Goal: Task Accomplishment & Management: Manage account settings

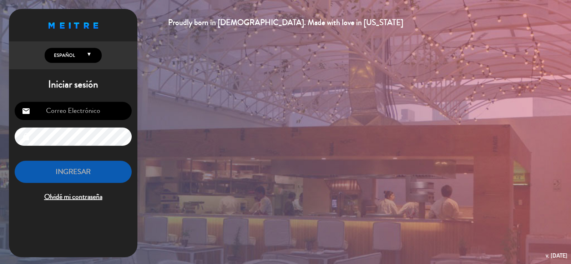
type input "[EMAIL_ADDRESS][DOMAIN_NAME]"
click at [88, 174] on button "INGRESAR" at bounding box center [73, 172] width 117 height 22
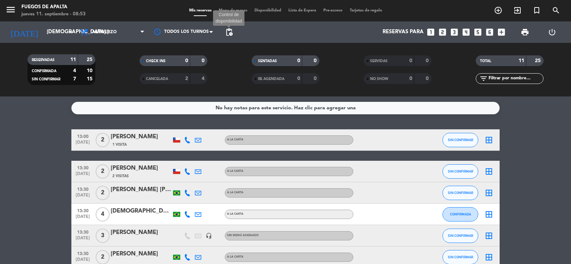
click at [230, 28] on span "pending_actions" at bounding box center [229, 32] width 9 height 9
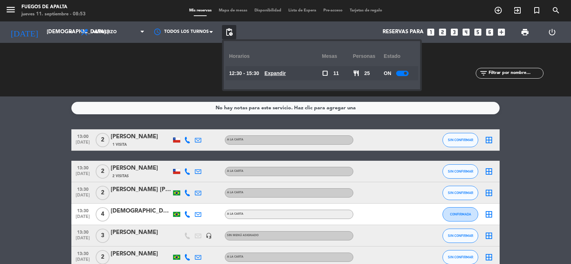
click at [279, 71] on u "Expandir" at bounding box center [274, 73] width 21 height 6
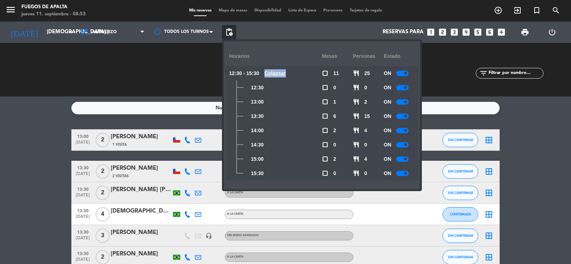
click at [279, 71] on u "Colapsar" at bounding box center [274, 73] width 21 height 6
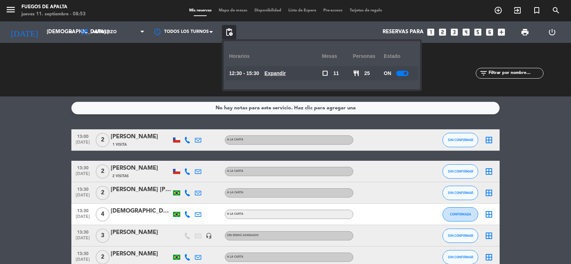
click at [541, 123] on div "No hay notas para este servicio. Haz clic para agregar una 13:00 [DATE] 2 [PERS…" at bounding box center [285, 179] width 571 height 167
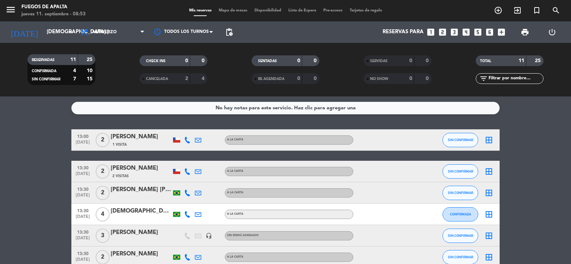
drag, startPoint x: 541, startPoint y: 123, endPoint x: 560, endPoint y: 191, distance: 70.1
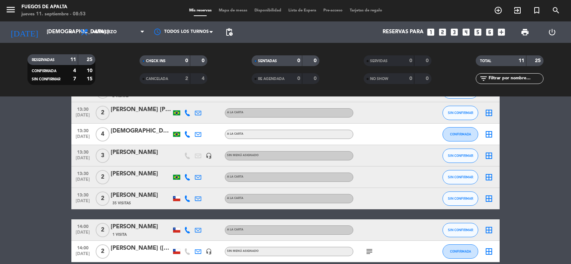
scroll to position [167, 0]
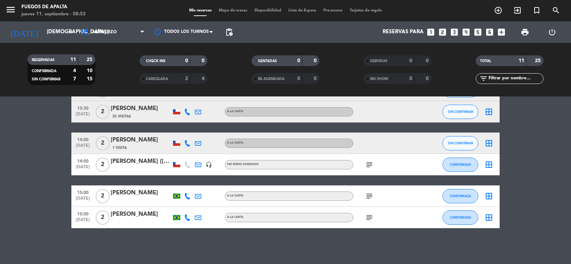
click at [369, 163] on icon "subject" at bounding box center [369, 164] width 9 height 9
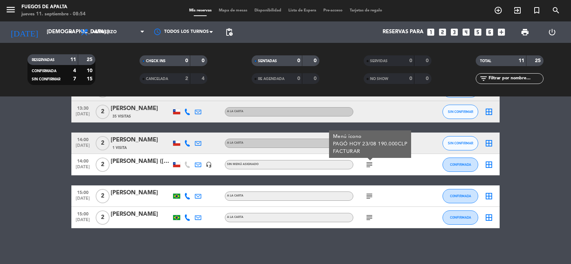
click at [369, 163] on icon "subject" at bounding box center [369, 164] width 9 height 9
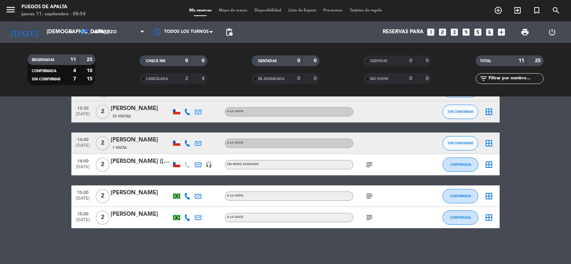
click at [199, 164] on icon at bounding box center [198, 164] width 6 height 6
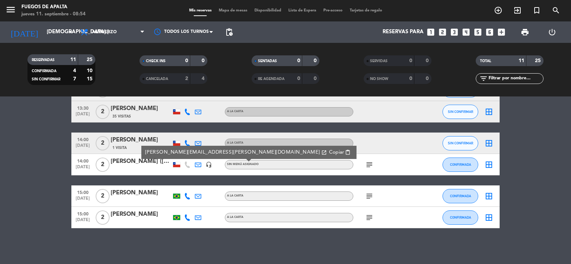
click at [199, 164] on icon at bounding box center [198, 164] width 6 height 6
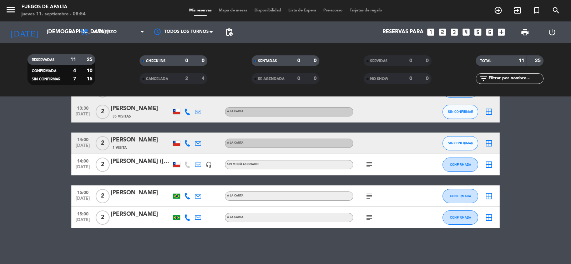
click at [368, 196] on icon "subject" at bounding box center [369, 196] width 9 height 9
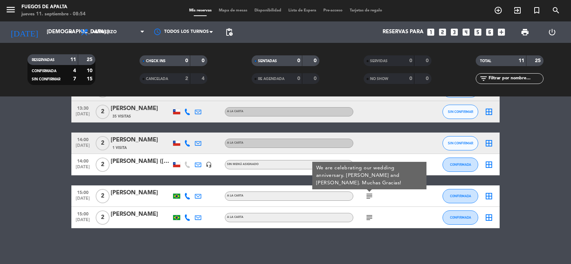
click at [368, 196] on icon "subject" at bounding box center [369, 196] width 9 height 9
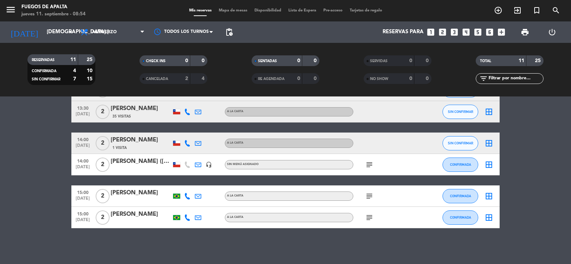
click at [368, 196] on icon "subject" at bounding box center [369, 196] width 9 height 9
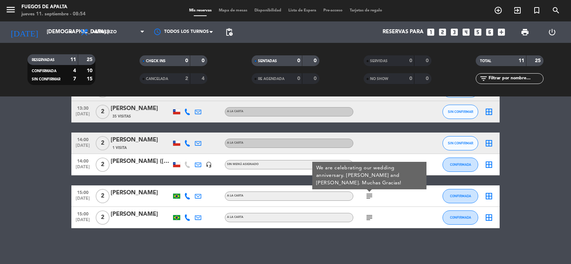
click at [368, 196] on icon "subject" at bounding box center [369, 196] width 9 height 9
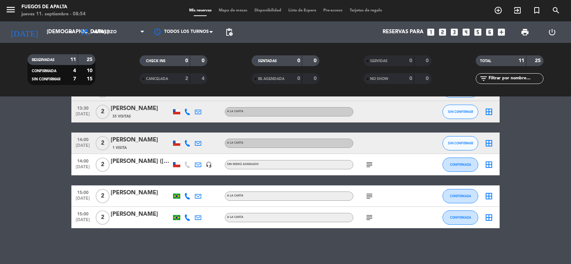
click at [370, 219] on icon "subject" at bounding box center [369, 217] width 9 height 9
click at [90, 216] on span "15:00" at bounding box center [83, 213] width 18 height 8
click at [92, 179] on div "13:00 [DATE] 2 [PERSON_NAME] 1 Visita A LA CARTA SIN CONFIRMAR border_all 13:30…" at bounding box center [285, 95] width 428 height 265
click at [84, 195] on span "15:00" at bounding box center [83, 192] width 18 height 8
click at [374, 196] on span "subject" at bounding box center [369, 196] width 11 height 9
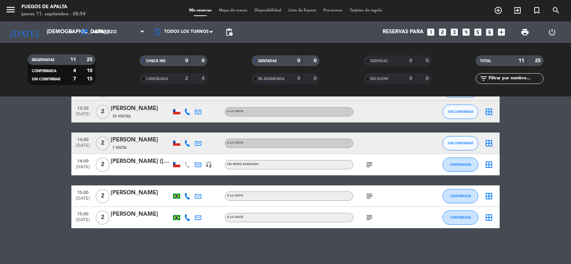
click at [369, 195] on icon "subject" at bounding box center [369, 196] width 9 height 9
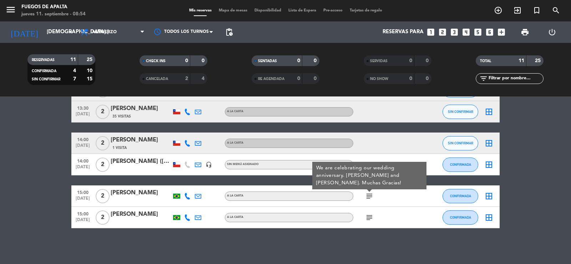
click at [154, 190] on div "[PERSON_NAME]" at bounding box center [141, 192] width 61 height 9
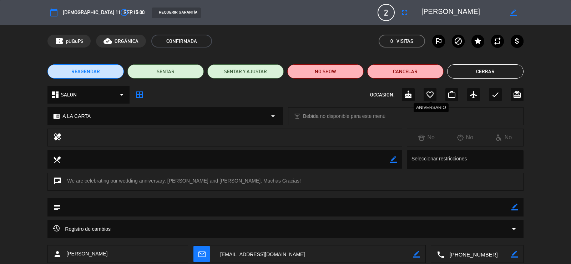
click at [430, 97] on icon "favorite_border" at bounding box center [430, 94] width 9 height 9
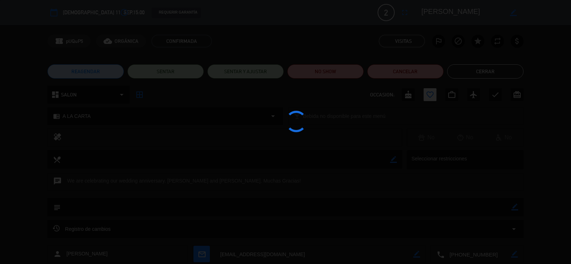
click at [481, 72] on div at bounding box center [285, 132] width 571 height 264
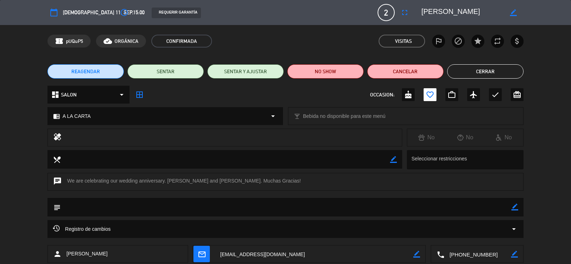
click at [481, 72] on button "Cerrar" at bounding box center [485, 71] width 76 height 14
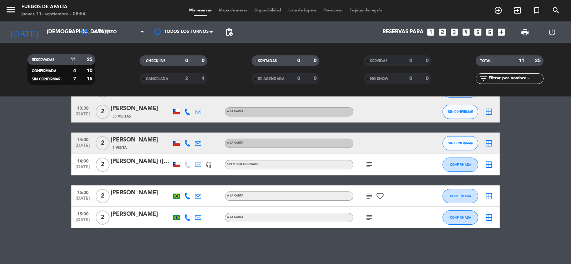
click at [368, 216] on icon "subject" at bounding box center [369, 217] width 9 height 9
click at [135, 217] on div "[PERSON_NAME]" at bounding box center [141, 213] width 61 height 9
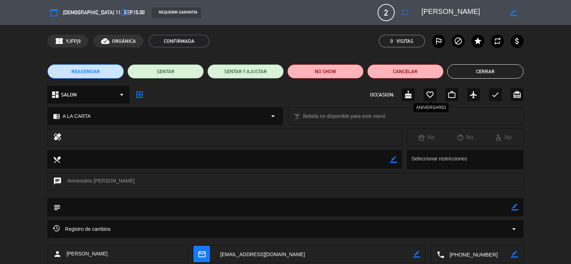
click at [429, 98] on icon "favorite_border" at bounding box center [430, 94] width 9 height 9
click at [493, 76] on button "Cerrar" at bounding box center [485, 71] width 76 height 14
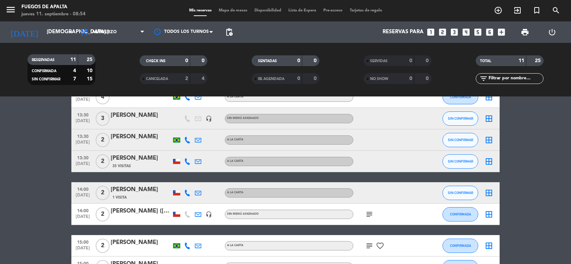
scroll to position [0, 0]
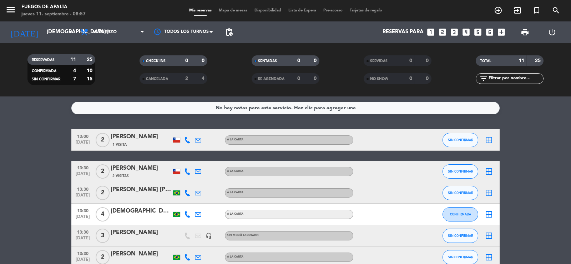
click at [6, 148] on bookings-row "13:00 [DATE] 2 [PERSON_NAME] 1 Visita A LA CARTA SIN CONFIRMAR border_all 13:30…" at bounding box center [285, 261] width 571 height 265
click at [50, 33] on input "[DEMOGRAPHIC_DATA] [DATE]" at bounding box center [77, 32] width 69 height 14
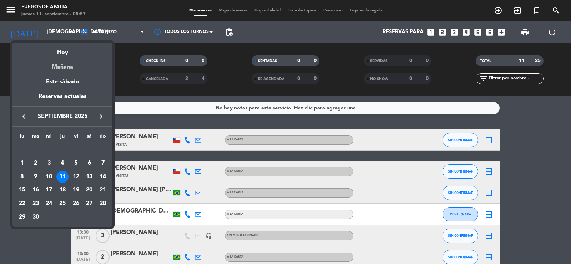
click at [72, 68] on div "Mañana" at bounding box center [62, 64] width 100 height 15
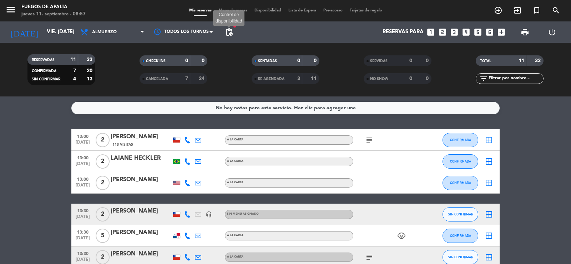
click at [228, 32] on span "pending_actions" at bounding box center [229, 32] width 9 height 9
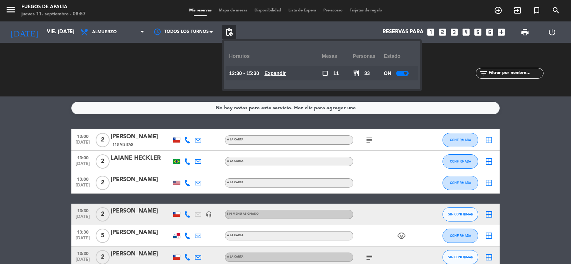
click at [281, 75] on u "Expandir" at bounding box center [274, 73] width 21 height 6
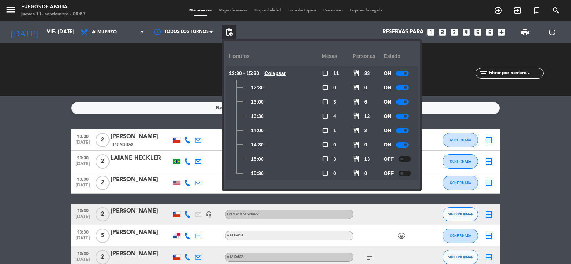
click at [284, 75] on u "Colapsar" at bounding box center [274, 73] width 21 height 6
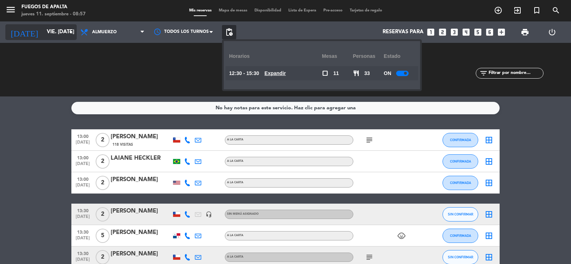
click at [62, 35] on input "vie. [DATE]" at bounding box center [77, 32] width 69 height 14
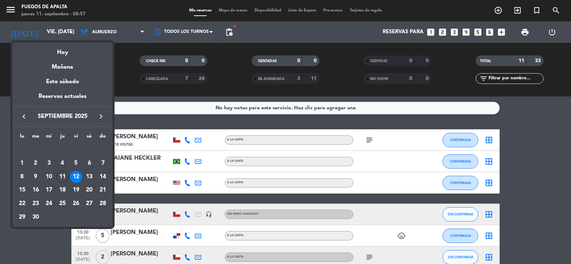
click at [140, 93] on div at bounding box center [285, 132] width 571 height 264
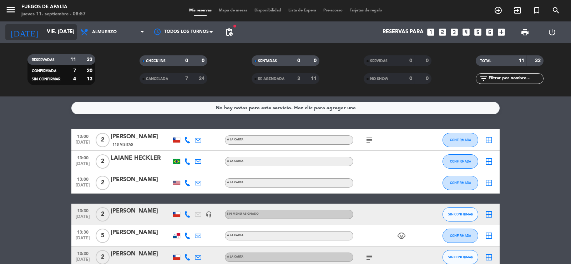
click at [59, 38] on input "vie. [DATE]" at bounding box center [77, 32] width 69 height 14
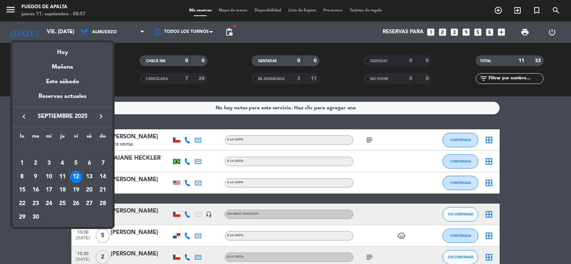
click at [87, 176] on div "13" at bounding box center [89, 177] width 12 height 12
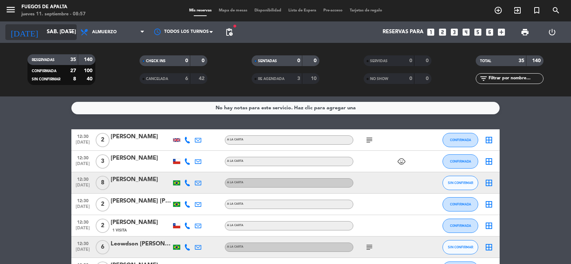
click at [57, 32] on input "sáb. [DATE]" at bounding box center [77, 32] width 69 height 14
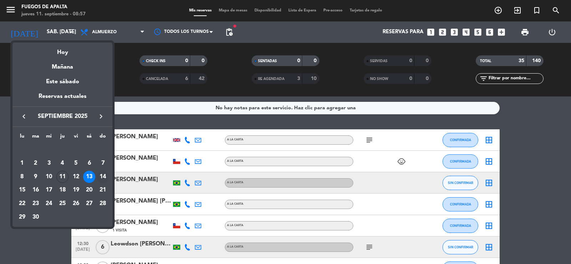
click at [104, 175] on div "14" at bounding box center [103, 177] width 12 height 12
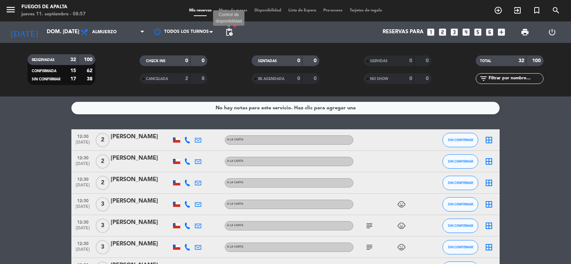
click at [228, 30] on span "pending_actions" at bounding box center [229, 32] width 9 height 9
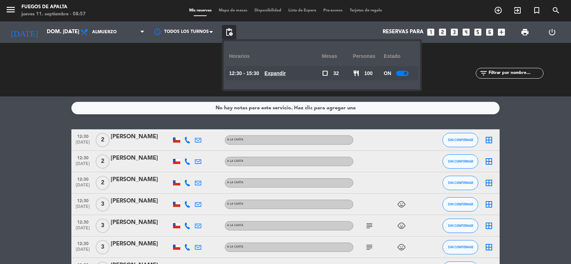
click at [278, 72] on u "Expandir" at bounding box center [274, 73] width 21 height 6
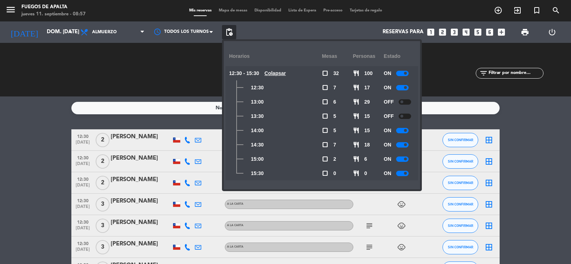
click at [402, 146] on div at bounding box center [402, 144] width 12 height 5
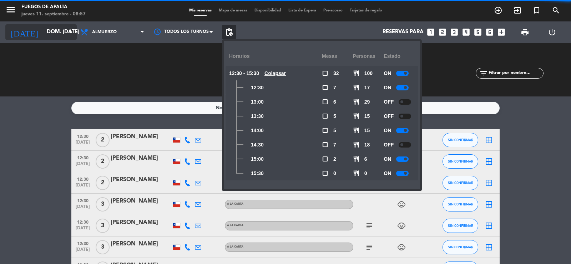
click at [45, 34] on input "dom. [DATE]" at bounding box center [77, 32] width 69 height 14
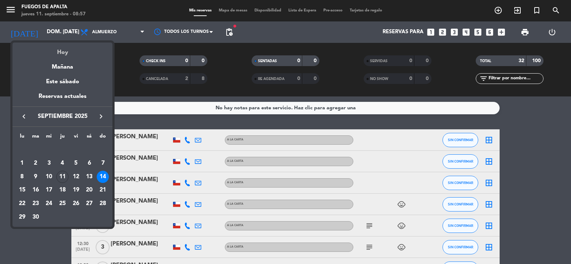
click at [58, 50] on div "Hoy" at bounding box center [62, 49] width 100 height 15
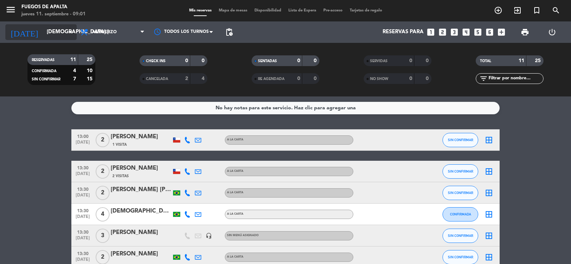
click at [61, 32] on input "[DEMOGRAPHIC_DATA] [DATE]" at bounding box center [77, 32] width 69 height 14
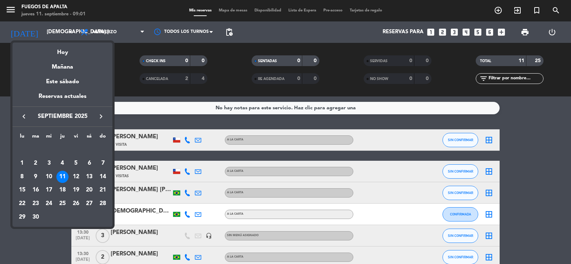
click at [100, 118] on icon "keyboard_arrow_right" at bounding box center [101, 116] width 9 height 9
click at [51, 161] on div "5" at bounding box center [49, 163] width 12 height 12
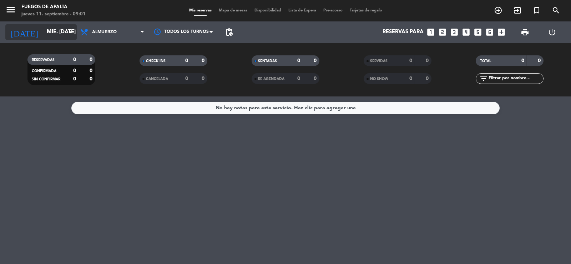
click at [57, 31] on input "mié. [DATE]" at bounding box center [77, 32] width 69 height 14
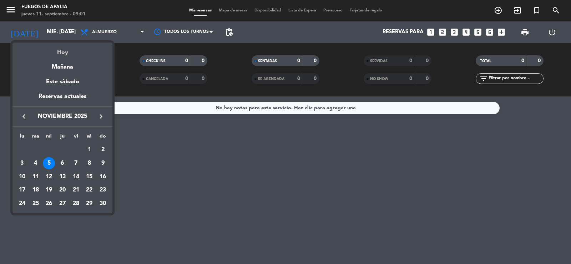
click at [61, 50] on div "Hoy" at bounding box center [62, 49] width 100 height 15
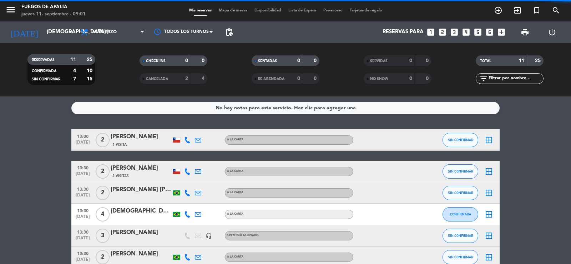
click at [48, 126] on div "No hay notas para este servicio. Haz clic para agregar una 13:00 [DATE] 2 [PERS…" at bounding box center [285, 179] width 571 height 167
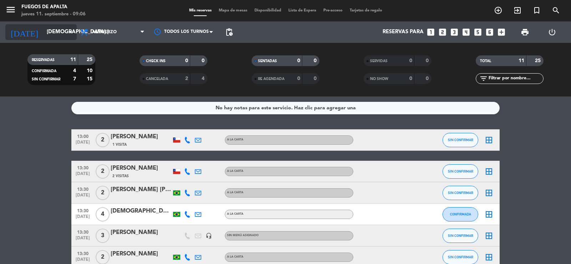
drag, startPoint x: 16, startPoint y: 158, endPoint x: 31, endPoint y: 32, distance: 126.8
click at [21, 144] on bookings-row "13:00 [DATE] 2 [PERSON_NAME] 1 Visita A LA CARTA SIN CONFIRMAR border_all 13:30…" at bounding box center [285, 261] width 571 height 265
click at [59, 30] on input "[DEMOGRAPHIC_DATA] [DATE]" at bounding box center [77, 32] width 69 height 14
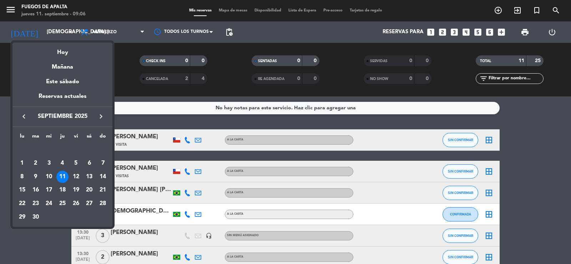
click at [52, 233] on div at bounding box center [285, 132] width 571 height 264
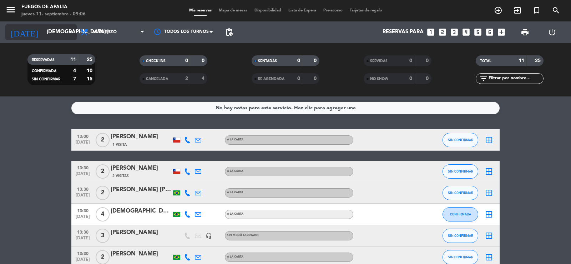
click at [55, 34] on input "[DEMOGRAPHIC_DATA] [DATE]" at bounding box center [77, 32] width 69 height 14
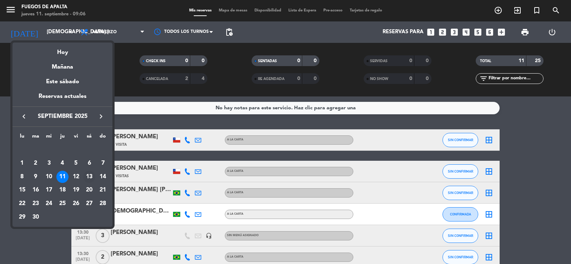
click at [86, 174] on div "13" at bounding box center [89, 177] width 12 height 12
type input "sáb. [DATE]"
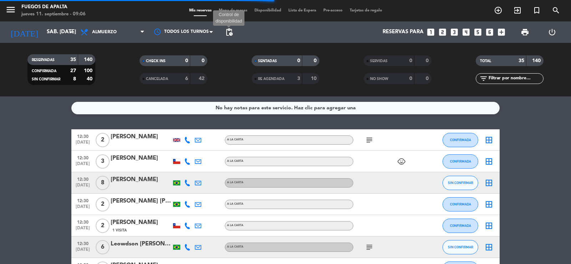
click at [230, 31] on span "pending_actions" at bounding box center [229, 32] width 9 height 9
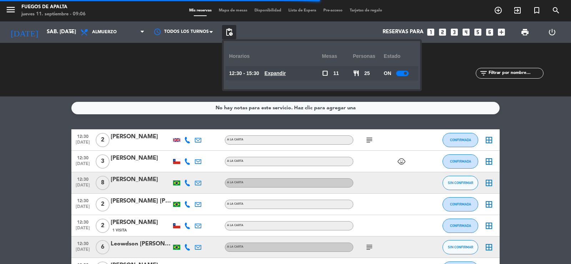
click at [286, 72] on u "Expandir" at bounding box center [274, 73] width 21 height 6
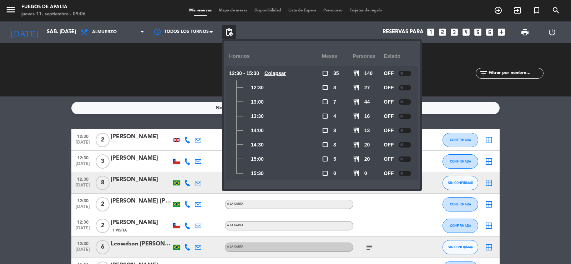
click at [286, 72] on u "Colapsar" at bounding box center [274, 73] width 21 height 6
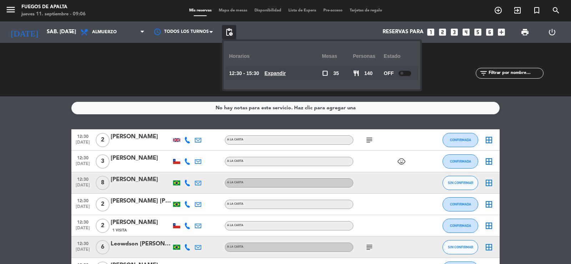
click at [286, 72] on u "Expandir" at bounding box center [274, 73] width 21 height 6
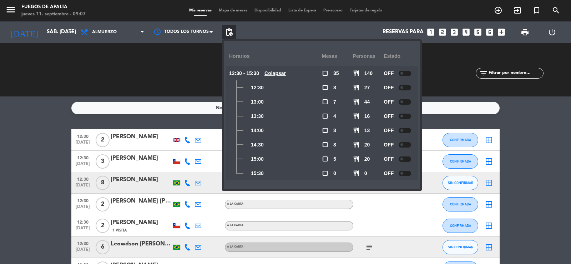
drag, startPoint x: 545, startPoint y: 156, endPoint x: 545, endPoint y: 148, distance: 8.6
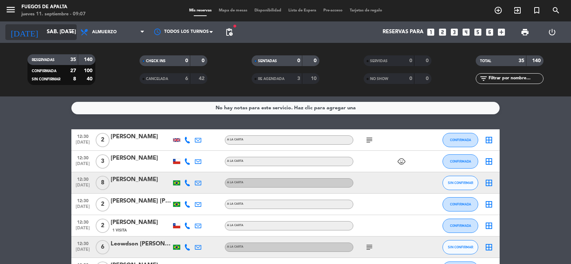
click at [51, 29] on input "sáb. [DATE]" at bounding box center [77, 32] width 69 height 14
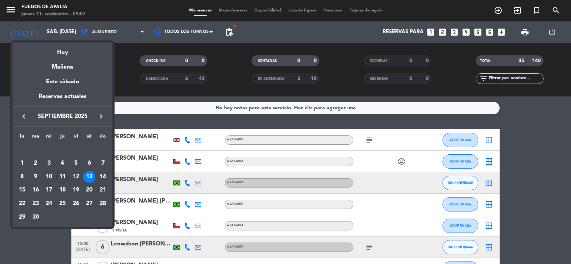
click at [229, 33] on div at bounding box center [285, 132] width 571 height 264
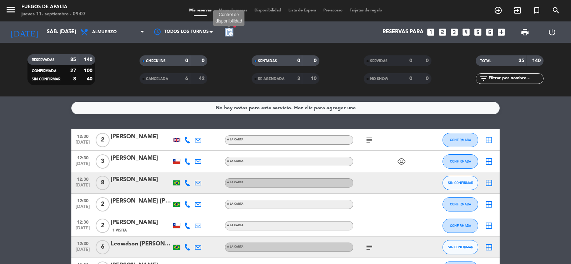
click at [229, 33] on span "pending_actions" at bounding box center [229, 32] width 9 height 9
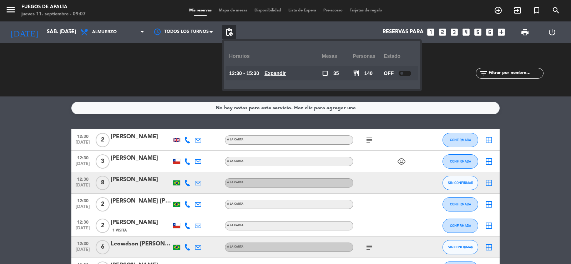
click at [283, 71] on u "Expandir" at bounding box center [274, 73] width 21 height 6
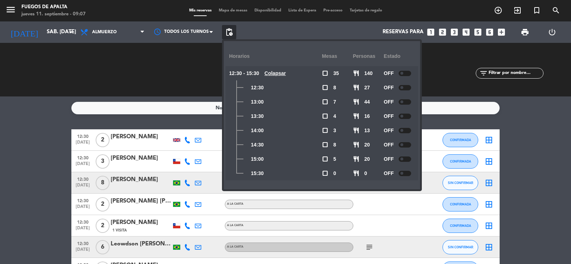
drag, startPoint x: 513, startPoint y: 148, endPoint x: 454, endPoint y: 39, distance: 124.4
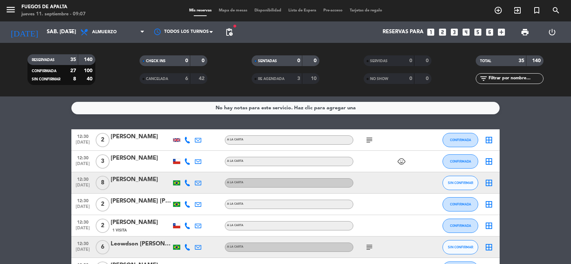
click at [452, 32] on icon "looks_3" at bounding box center [454, 31] width 9 height 9
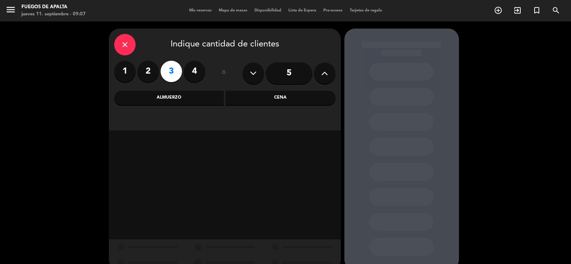
click at [167, 94] on div "Almuerzo" at bounding box center [169, 98] width 110 height 14
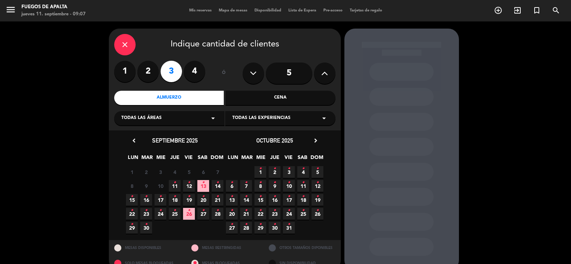
click at [201, 185] on span "13 •" at bounding box center [203, 186] width 12 height 12
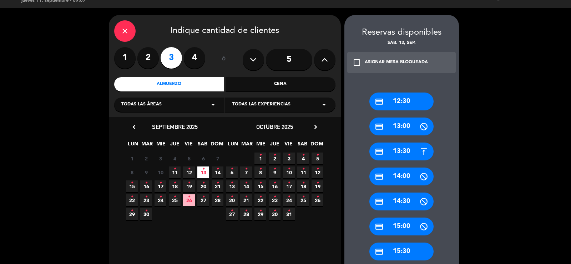
click at [404, 174] on div "credit_card 14:00" at bounding box center [401, 176] width 64 height 18
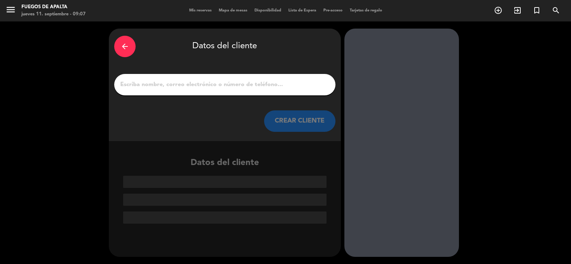
scroll to position [0, 0]
click at [286, 87] on input "1" at bounding box center [225, 85] width 211 height 10
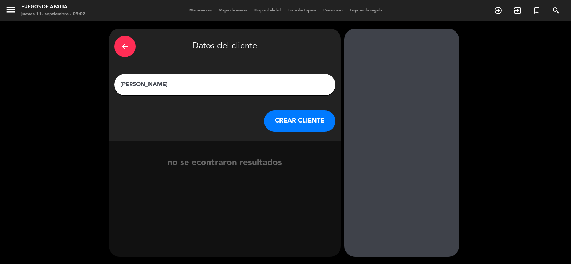
click at [140, 84] on input "[PERSON_NAME]" at bounding box center [225, 85] width 211 height 10
type input "[PERSON_NAME]"
click at [292, 120] on button "CREAR CLIENTE" at bounding box center [299, 120] width 71 height 21
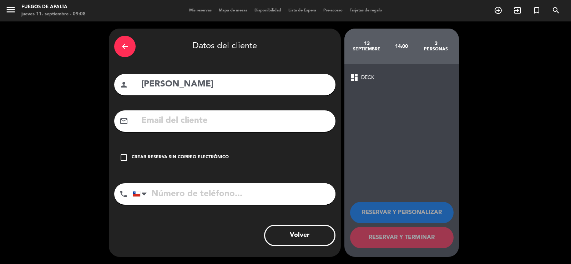
click at [181, 154] on div "Crear reserva sin correo electrónico" at bounding box center [180, 157] width 97 height 7
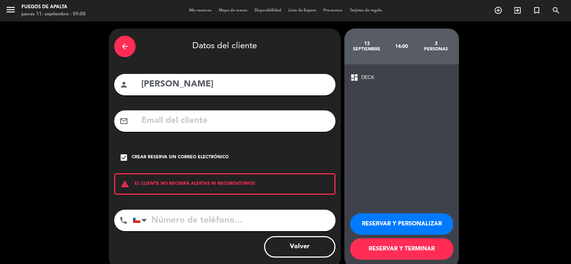
click at [193, 222] on input "tel" at bounding box center [234, 219] width 203 height 21
type input "977642017"
click at [409, 249] on button "RESERVAR Y TERMINAR" at bounding box center [401, 248] width 103 height 21
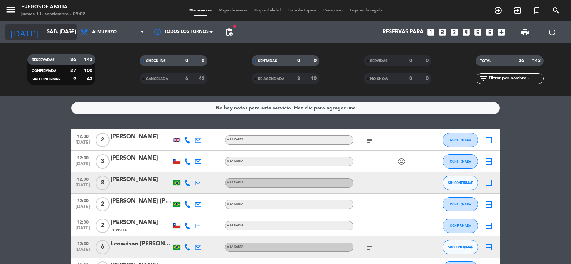
click at [57, 27] on input "sáb. [DATE]" at bounding box center [77, 32] width 69 height 14
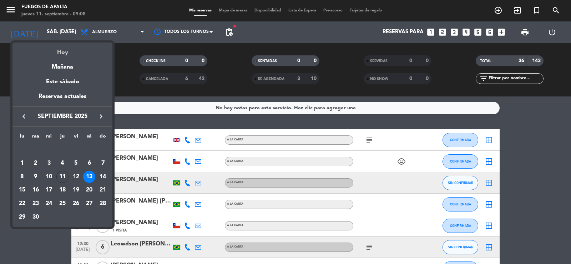
click at [71, 52] on div "Hoy" at bounding box center [62, 49] width 100 height 15
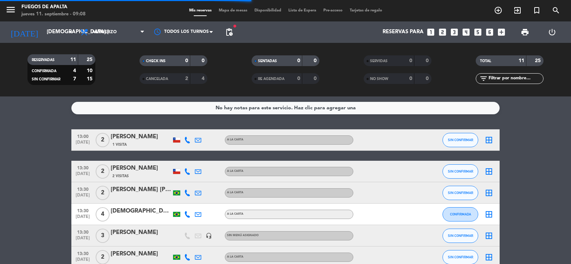
click at [0, 204] on bookings-row "13:00 [DATE] 2 [PERSON_NAME] 1 Visita A LA CARTA SIN CONFIRMAR border_all 13:30…" at bounding box center [285, 261] width 571 height 265
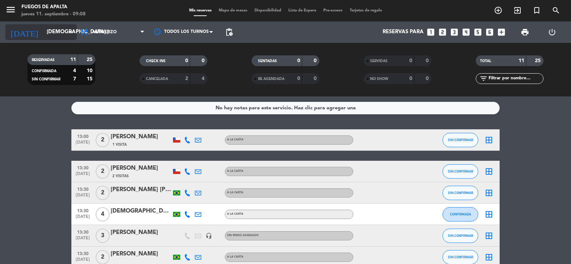
click at [67, 26] on input "[DEMOGRAPHIC_DATA] [DATE]" at bounding box center [77, 32] width 69 height 14
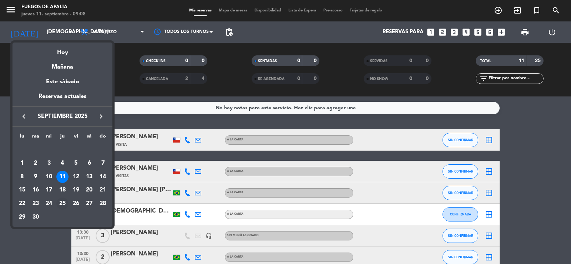
click at [60, 202] on div "25" at bounding box center [62, 203] width 12 height 12
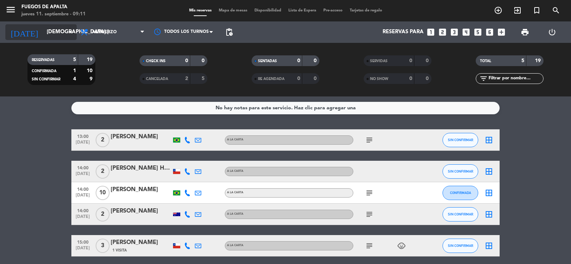
click at [42, 39] on div "[DATE] [DEMOGRAPHIC_DATA] [DATE] arrow_drop_down" at bounding box center [40, 32] width 71 height 16
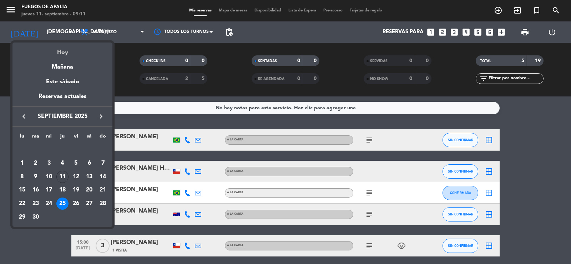
click at [64, 54] on div "Hoy" at bounding box center [62, 49] width 100 height 15
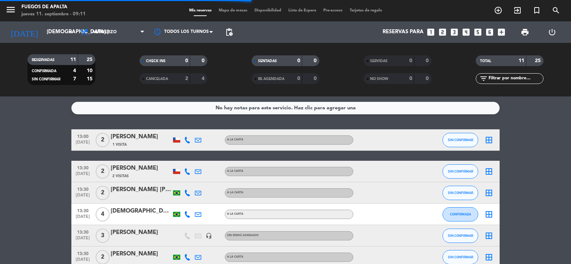
click at [37, 157] on bookings-row "13:00 [DATE] 2 [PERSON_NAME] 1 Visita A LA CARTA SIN CONFIRMAR border_all 13:30…" at bounding box center [285, 261] width 571 height 265
drag, startPoint x: 37, startPoint y: 157, endPoint x: 41, endPoint y: 126, distance: 31.4
click at [41, 126] on div "No hay notas para este servicio. Haz clic para agregar una 13:00 [DATE] 2 [PERS…" at bounding box center [285, 179] width 571 height 167
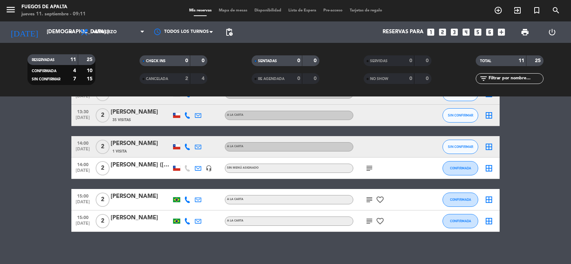
scroll to position [167, 0]
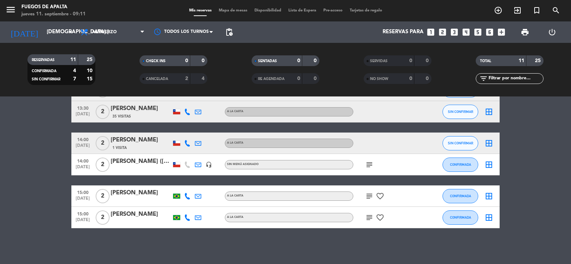
drag, startPoint x: 42, startPoint y: 130, endPoint x: 47, endPoint y: 147, distance: 17.5
click at [47, 147] on bookings-row "13:00 [DATE] 2 [PERSON_NAME] 1 Visita A LA CARTA SIN CONFIRMAR border_all 13:30…" at bounding box center [285, 95] width 571 height 265
click at [50, 36] on input "[DEMOGRAPHIC_DATA] [DATE]" at bounding box center [77, 32] width 69 height 14
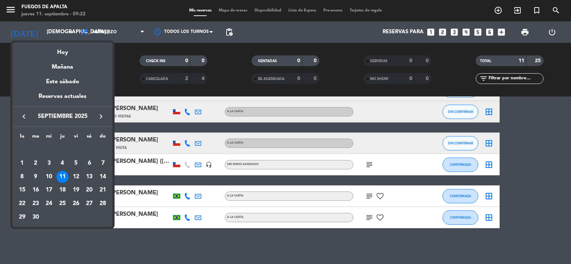
click at [105, 115] on button "keyboard_arrow_right" at bounding box center [101, 116] width 13 height 9
click at [79, 191] on div "17" at bounding box center [76, 190] width 12 height 12
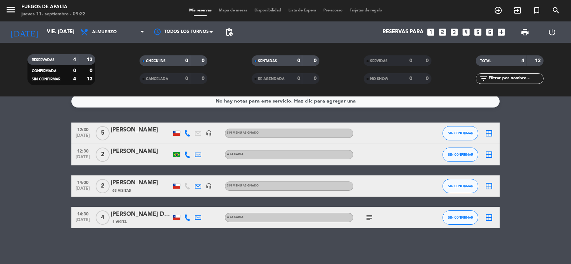
scroll to position [0, 0]
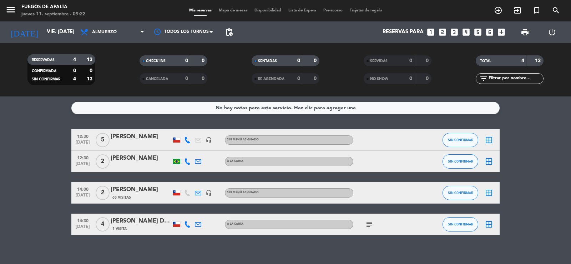
click at [197, 193] on icon at bounding box center [198, 192] width 6 height 6
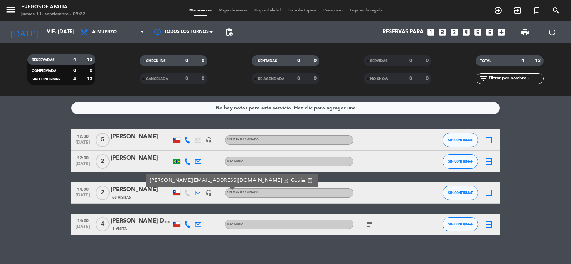
click at [197, 193] on icon at bounding box center [198, 192] width 6 height 6
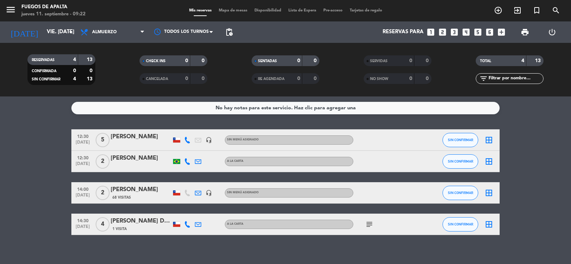
click at [91, 193] on span "[DATE]" at bounding box center [83, 197] width 18 height 8
click at [46, 29] on input "vie. [DATE]" at bounding box center [77, 32] width 69 height 14
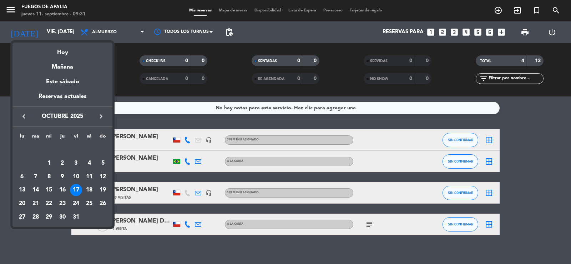
click at [63, 66] on div "Mañana" at bounding box center [62, 64] width 100 height 15
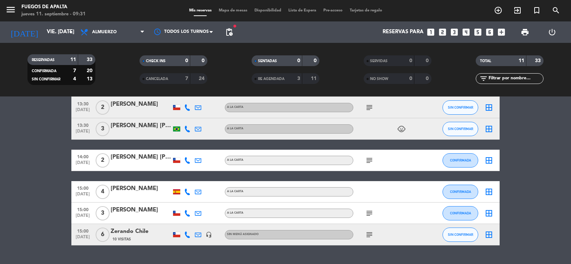
scroll to position [167, 0]
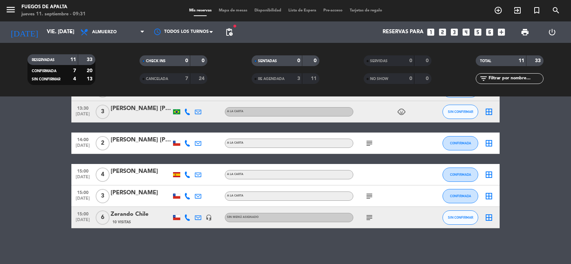
click at [368, 219] on icon "subject" at bounding box center [369, 217] width 9 height 9
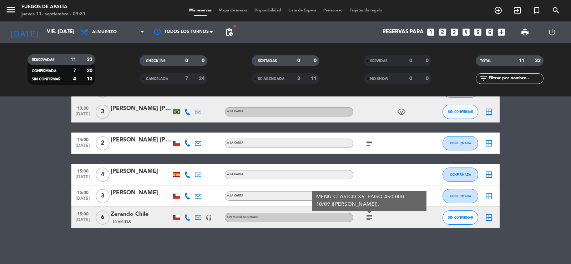
click at [368, 219] on icon "subject" at bounding box center [369, 217] width 9 height 9
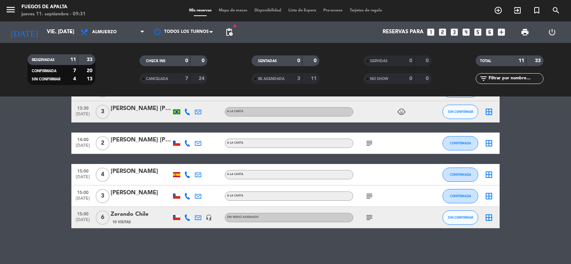
drag, startPoint x: 0, startPoint y: 214, endPoint x: 22, endPoint y: 166, distance: 53.0
click at [2, 208] on bookings-row "13:00 [DATE] 2 [DEMOGRAPHIC_DATA][PERSON_NAME] 118 Visitas A LA CARTA subject C…" at bounding box center [285, 95] width 571 height 265
click at [67, 36] on input "vie. [DATE]" at bounding box center [77, 32] width 69 height 14
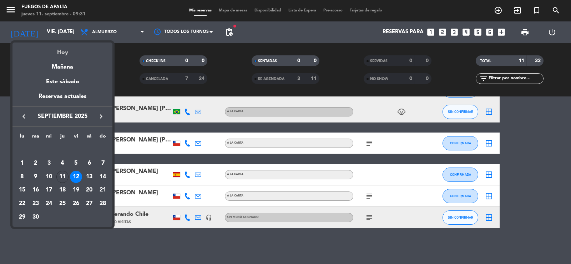
click at [70, 52] on div "Hoy" at bounding box center [62, 49] width 100 height 15
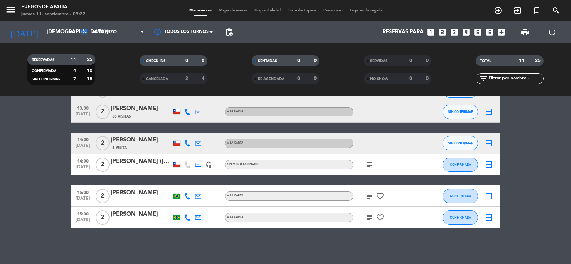
click at [9, 213] on bookings-row "13:00 [DATE] 2 [PERSON_NAME] 1 Visita A LA CARTA SIN CONFIRMAR border_all 13:30…" at bounding box center [285, 95] width 571 height 265
click at [373, 164] on icon "subject" at bounding box center [369, 164] width 9 height 9
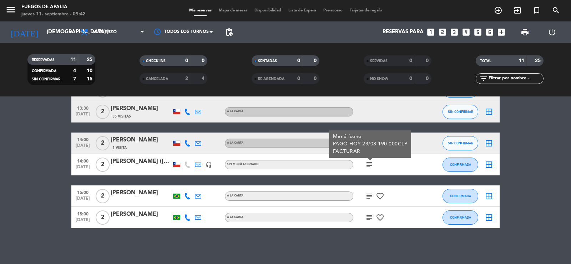
click at [373, 164] on icon "subject" at bounding box center [369, 164] width 9 height 9
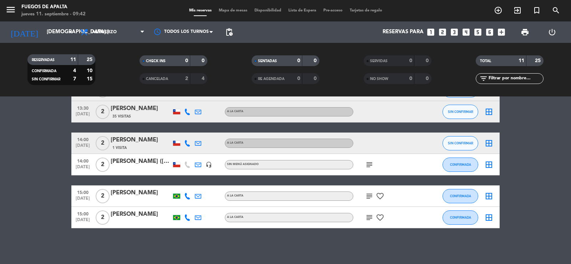
click at [519, 218] on bookings-row "13:00 [DATE] 2 [PERSON_NAME] 1 Visita A LA CARTA SIN CONFIRMAR border_all 13:30…" at bounding box center [285, 95] width 571 height 265
drag, startPoint x: 519, startPoint y: 218, endPoint x: 532, endPoint y: 193, distance: 28.6
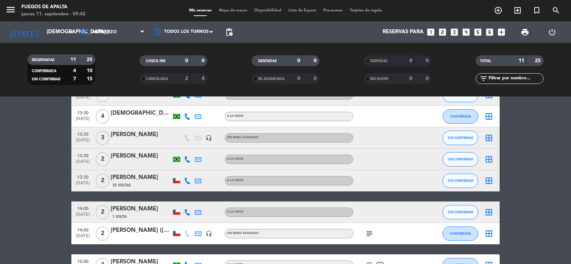
scroll to position [0, 0]
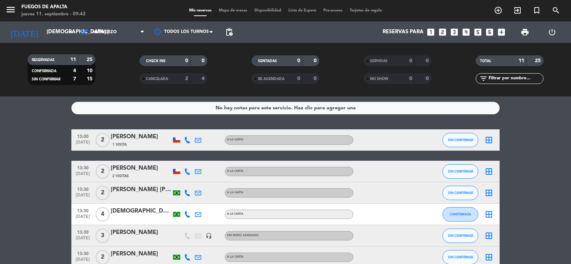
click at [7, 167] on bookings-row "13:00 [DATE] 2 [PERSON_NAME] 1 Visita A LA CARTA SIN CONFIRMAR border_all 13:30…" at bounding box center [285, 261] width 571 height 265
click at [29, 125] on div "No hay notas para este servicio. Haz clic para agregar una 13:00 [DATE] 2 [PERS…" at bounding box center [285, 179] width 571 height 167
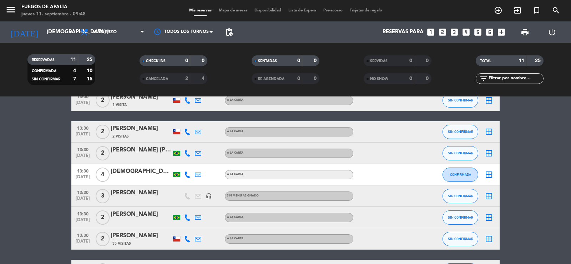
scroll to position [167, 0]
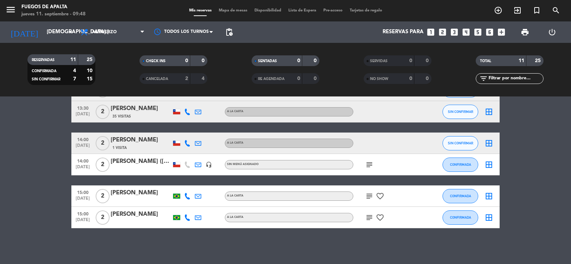
click at [371, 166] on icon "subject" at bounding box center [369, 164] width 9 height 9
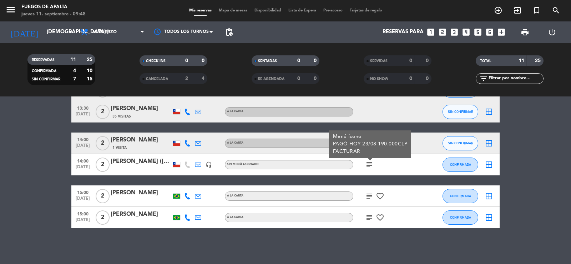
click at [371, 166] on icon "subject" at bounding box center [369, 164] width 9 height 9
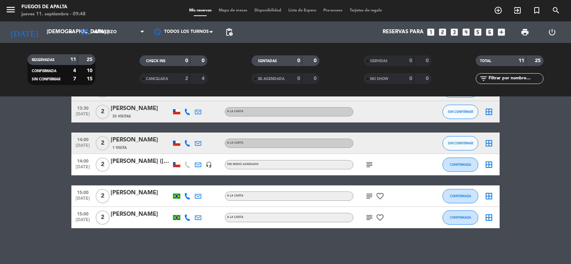
click at [371, 166] on icon "subject" at bounding box center [369, 164] width 9 height 9
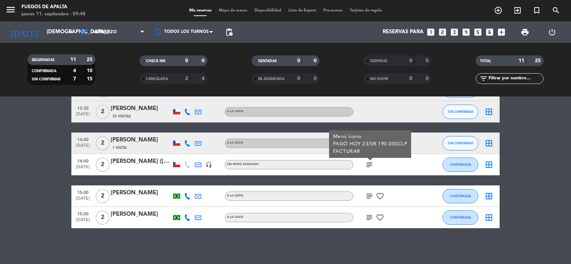
click at [371, 166] on icon "subject" at bounding box center [369, 164] width 9 height 9
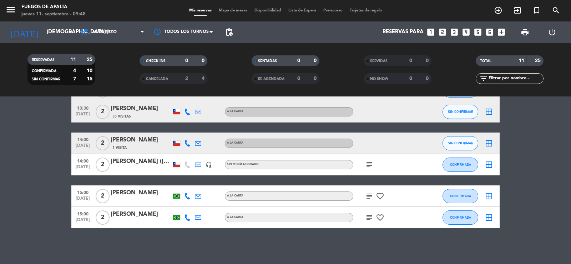
click at [371, 194] on icon "subject" at bounding box center [369, 196] width 9 height 9
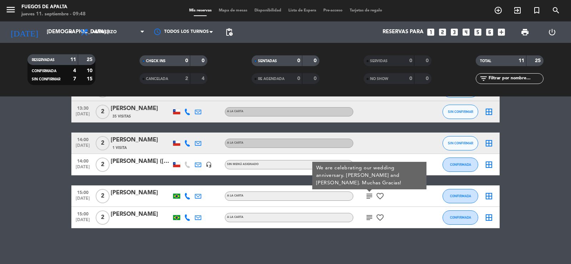
click at [371, 194] on icon "subject" at bounding box center [369, 196] width 9 height 9
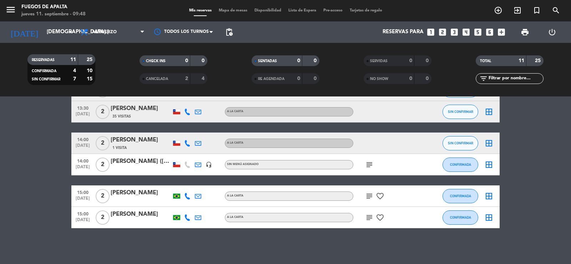
click at [369, 219] on icon "subject" at bounding box center [369, 217] width 9 height 9
drag, startPoint x: 571, startPoint y: 179, endPoint x: 570, endPoint y: 187, distance: 7.2
click at [571, 181] on bookings-row "13:00 [DATE] 2 [PERSON_NAME] 1 Visita A LA CARTA SIN CONFIRMAR border_all 13:30…" at bounding box center [285, 95] width 571 height 265
drag, startPoint x: 560, startPoint y: 203, endPoint x: 562, endPoint y: 138, distance: 64.6
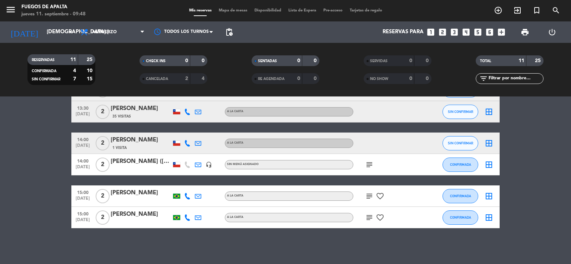
click at [536, 184] on bookings-row "13:00 [DATE] 2 [PERSON_NAME] 1 Visita A LA CARTA SIN CONFIRMAR border_all 13:30…" at bounding box center [285, 95] width 571 height 265
drag, startPoint x: 535, startPoint y: 192, endPoint x: 531, endPoint y: 128, distance: 64.4
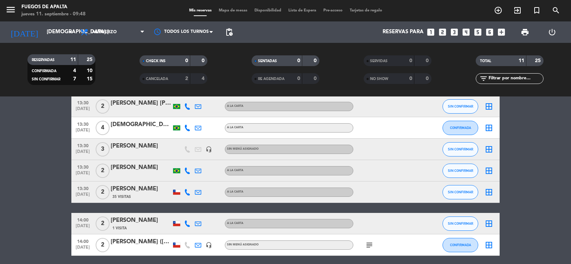
scroll to position [0, 0]
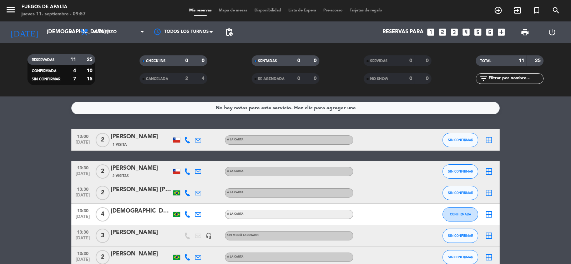
drag, startPoint x: 62, startPoint y: 177, endPoint x: 46, endPoint y: 0, distance: 177.4
click at [61, 175] on bookings-row "13:00 [DATE] 2 [PERSON_NAME] 1 Visita A LA CARTA SIN CONFIRMAR border_all 13:30…" at bounding box center [285, 261] width 571 height 265
drag, startPoint x: 3, startPoint y: 159, endPoint x: 7, endPoint y: 150, distance: 10.7
click at [5, 154] on bookings-row "13:00 [DATE] 2 [PERSON_NAME] 1 Visita A LA CARTA SIN CONFIRMAR border_all 13:30…" at bounding box center [285, 261] width 571 height 265
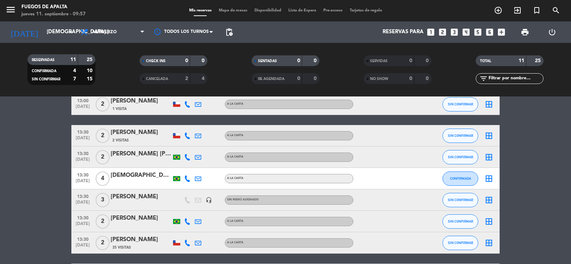
scroll to position [167, 0]
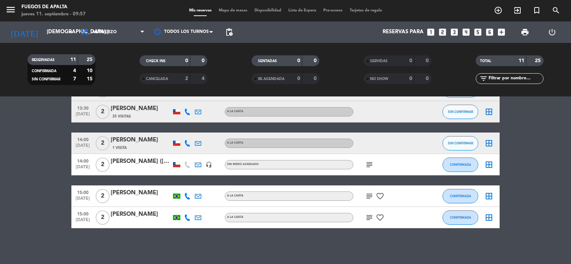
drag, startPoint x: 68, startPoint y: 181, endPoint x: 97, endPoint y: 174, distance: 29.7
click at [74, 179] on bookings-row "13:00 [DATE] 2 [PERSON_NAME] 1 Visita A LA CARTA SIN CONFIRMAR border_all 13:30…" at bounding box center [285, 95] width 571 height 265
drag, startPoint x: 571, startPoint y: 204, endPoint x: 329, endPoint y: 145, distance: 248.6
click at [566, 202] on bookings-row "13:00 [DATE] 2 [PERSON_NAME] 1 Visita A LA CARTA SIN CONFIRMAR border_all 13:30…" at bounding box center [285, 95] width 571 height 265
click at [369, 163] on icon "subject" at bounding box center [369, 164] width 9 height 9
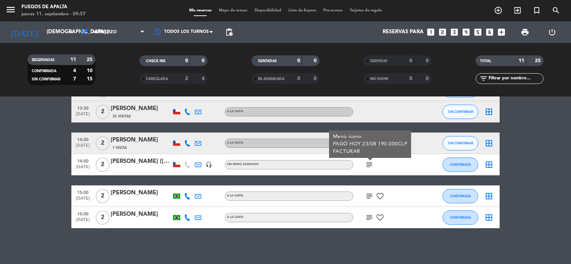
click at [199, 165] on icon at bounding box center [198, 164] width 6 height 6
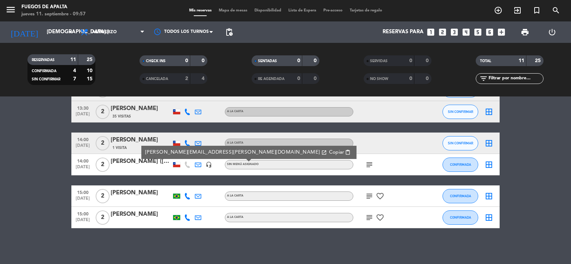
click at [9, 155] on bookings-row "13:00 [DATE] 2 [PERSON_NAME] 1 Visita A LA CARTA SIN CONFIRMAR border_all 13:30…" at bounding box center [285, 95] width 571 height 265
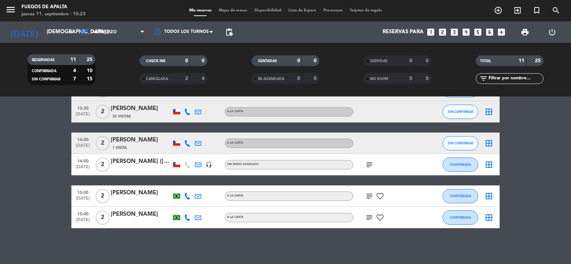
drag, startPoint x: 4, startPoint y: 243, endPoint x: 21, endPoint y: 231, distance: 20.7
click at [5, 242] on div "No hay notas para este servicio. Haz clic para agregar una 13:00 [DATE] 2 [PERS…" at bounding box center [285, 179] width 571 height 167
drag, startPoint x: 21, startPoint y: 231, endPoint x: 33, endPoint y: 177, distance: 55.8
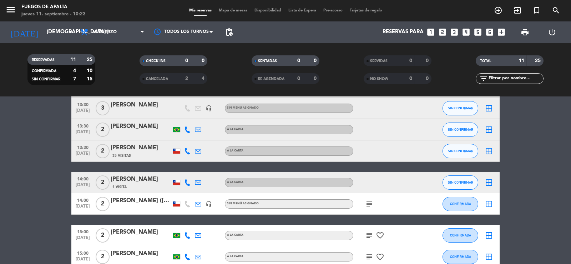
scroll to position [0, 0]
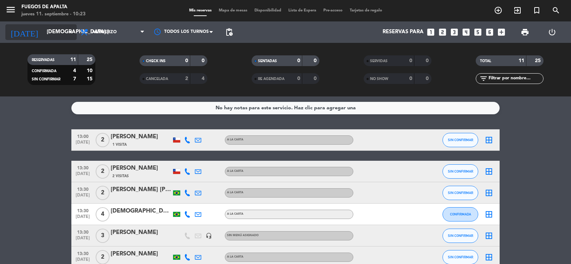
click at [49, 33] on input "[DEMOGRAPHIC_DATA] [DATE]" at bounding box center [77, 32] width 69 height 14
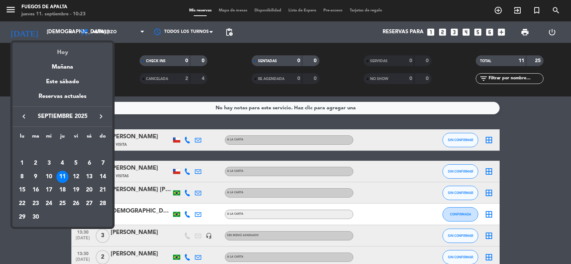
click at [71, 47] on div "Hoy" at bounding box center [62, 49] width 100 height 15
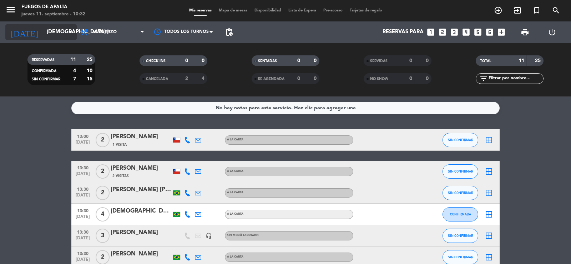
click at [51, 32] on input "[DEMOGRAPHIC_DATA] [DATE]" at bounding box center [77, 32] width 69 height 14
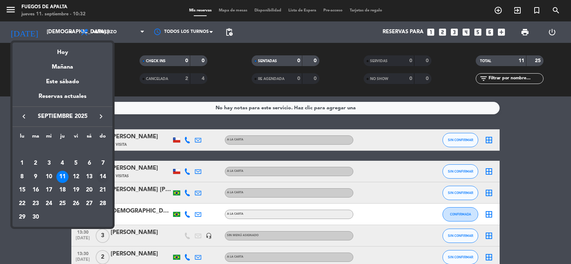
click at [101, 175] on div "14" at bounding box center [103, 177] width 12 height 12
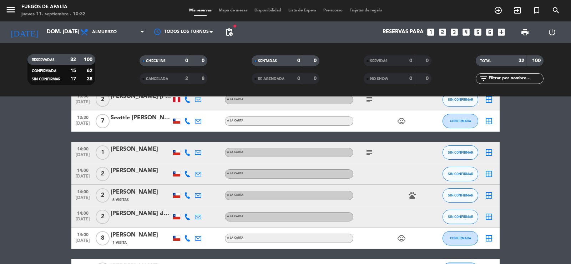
scroll to position [415, 0]
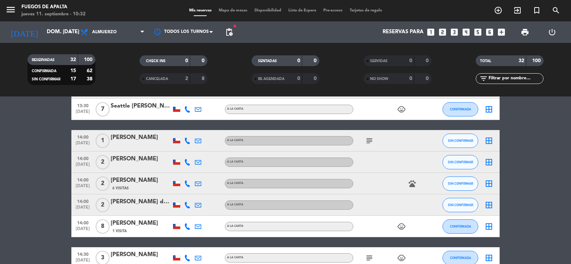
click at [368, 138] on icon "subject" at bounding box center [369, 140] width 9 height 9
click at [0, 200] on bookings-row "12:30 [DATE] 2 [PERSON_NAME] A [PERSON_NAME] SIN CONFIRMAR border_all 12:30 [DA…" at bounding box center [285, 82] width 571 height 735
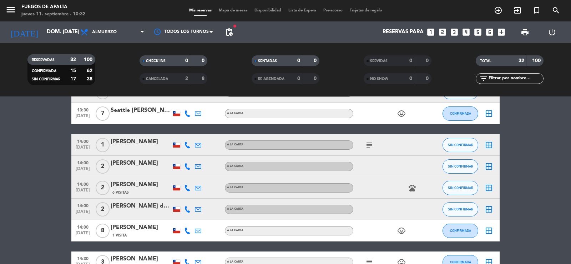
scroll to position [429, 0]
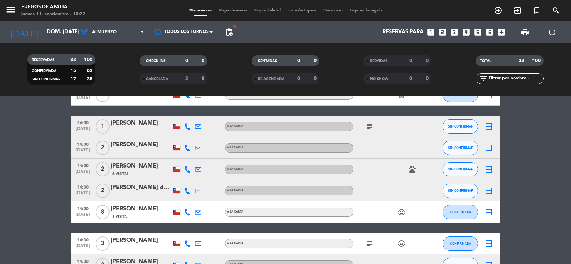
click at [200, 125] on icon at bounding box center [198, 126] width 6 height 6
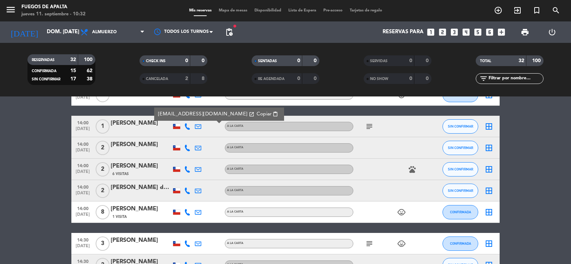
click at [368, 124] on icon "subject" at bounding box center [369, 126] width 9 height 9
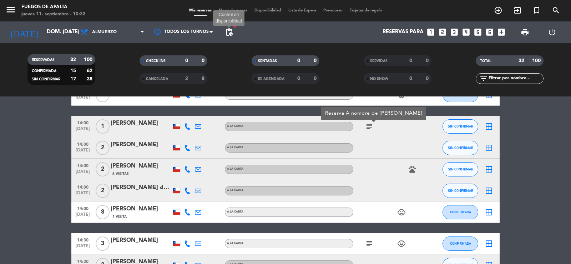
click at [229, 32] on span "pending_actions" at bounding box center [229, 32] width 9 height 9
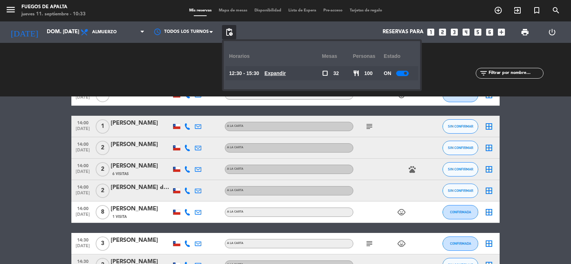
click at [284, 72] on u "Expandir" at bounding box center [274, 73] width 21 height 6
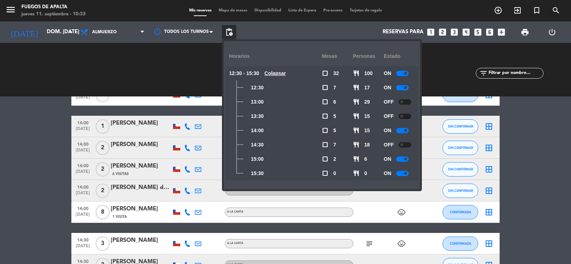
click at [284, 72] on u "Colapsar" at bounding box center [274, 73] width 21 height 6
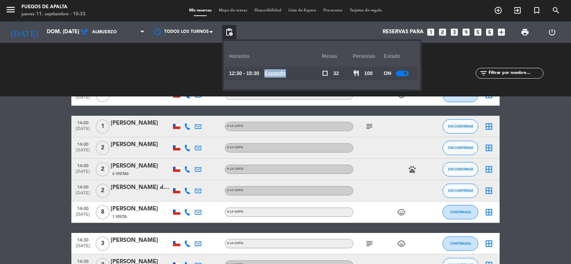
click at [284, 72] on u "Expandir" at bounding box center [274, 73] width 21 height 6
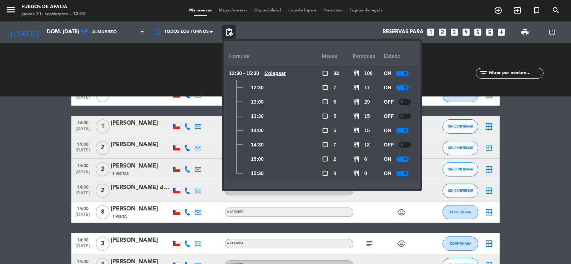
click at [0, 172] on bookings-row "12:30 [DATE] 2 [PERSON_NAME] A [PERSON_NAME] SIN CONFIRMAR border_all 12:30 [DA…" at bounding box center [285, 67] width 571 height 735
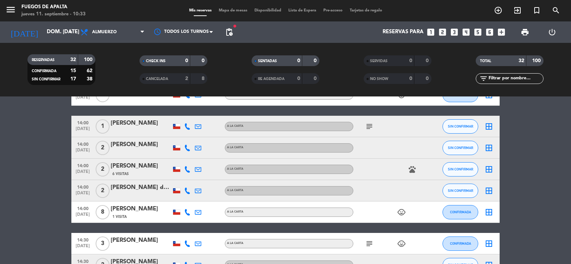
click at [130, 127] on div "[PERSON_NAME]" at bounding box center [141, 122] width 61 height 9
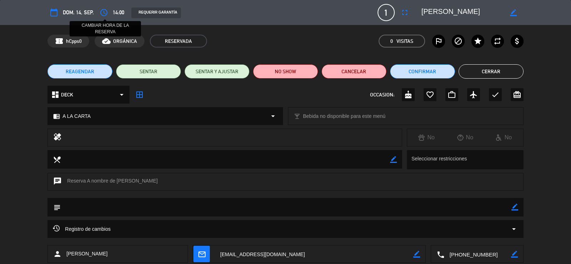
click at [103, 13] on icon "access_time" at bounding box center [104, 12] width 9 height 9
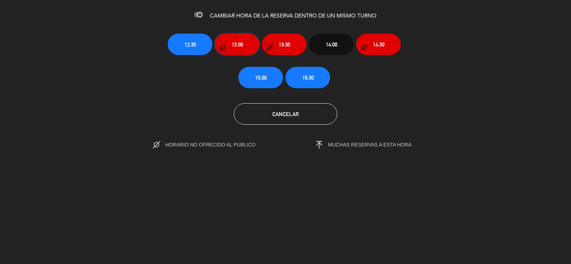
click at [235, 43] on span "13:00" at bounding box center [237, 44] width 11 height 8
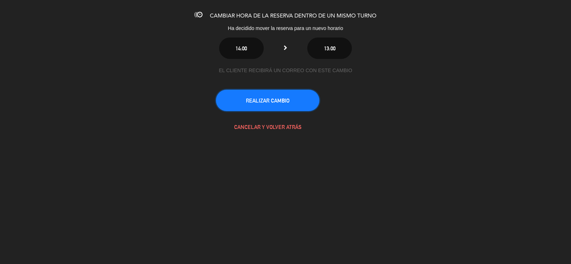
click at [291, 98] on button "REALIZAR CAMBIO" at bounding box center [267, 100] width 103 height 21
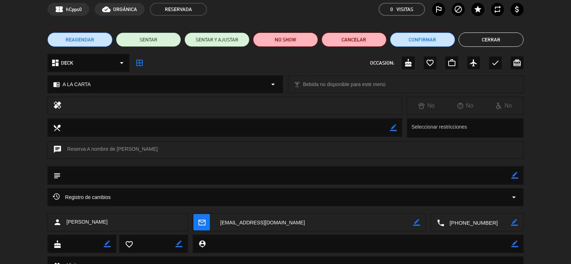
scroll to position [30, 0]
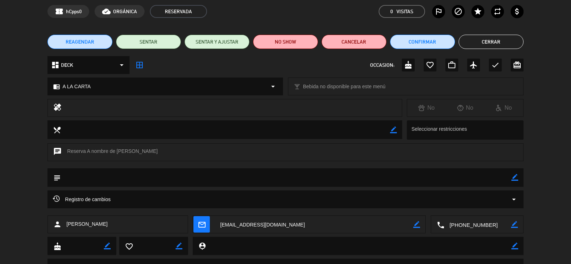
drag, startPoint x: 571, startPoint y: 85, endPoint x: 566, endPoint y: 47, distance: 38.4
click at [565, 41] on div "REAGENDAR SENTAR SENTAR Y AJUSTAR NO SHOW Cancelar Confirmar Cerrar" at bounding box center [285, 41] width 571 height 29
click at [490, 40] on button "Cerrar" at bounding box center [491, 42] width 65 height 14
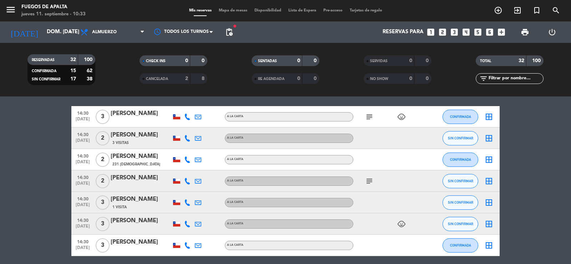
drag, startPoint x: 537, startPoint y: 161, endPoint x: 537, endPoint y: 124, distance: 36.8
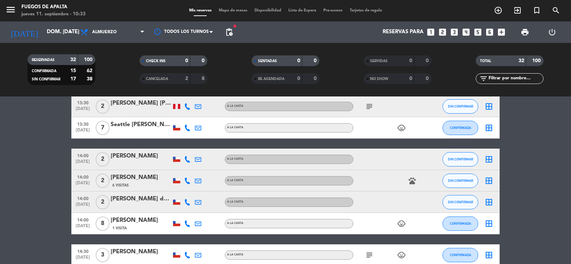
drag, startPoint x: 531, startPoint y: 203, endPoint x: 531, endPoint y: 187, distance: 16.1
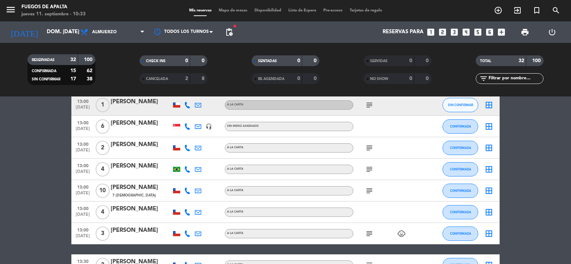
scroll to position [170, 0]
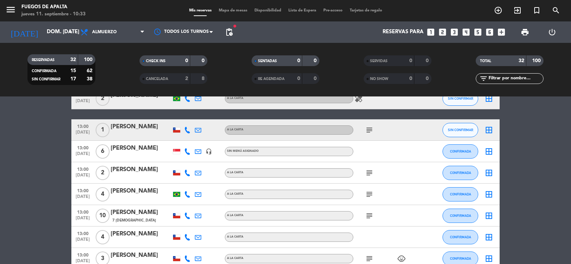
click at [372, 130] on icon "subject" at bounding box center [369, 130] width 9 height 9
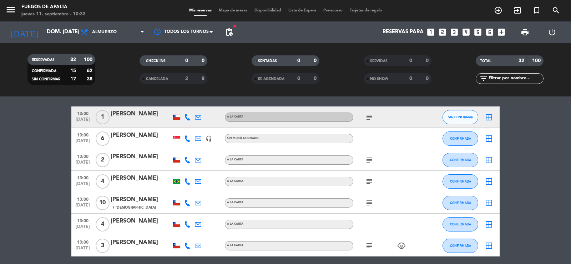
scroll to position [180, 0]
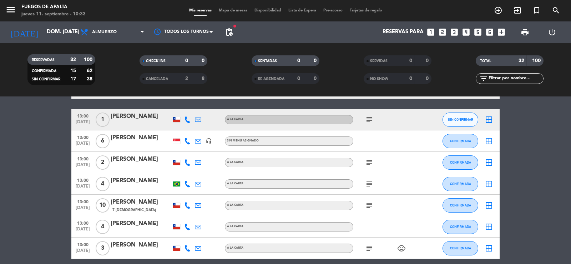
click at [367, 207] on icon "subject" at bounding box center [369, 205] width 9 height 9
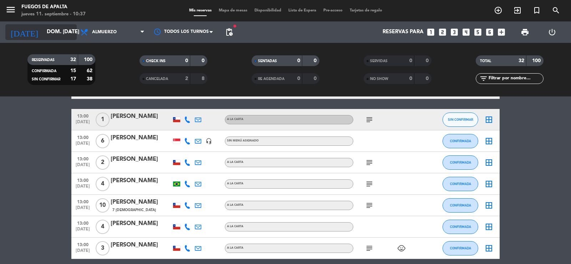
click at [72, 30] on icon "arrow_drop_down" at bounding box center [70, 32] width 9 height 9
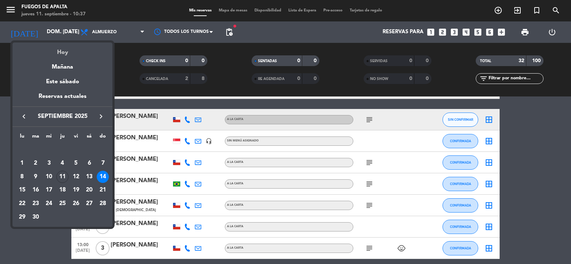
click at [61, 53] on div "Hoy" at bounding box center [62, 49] width 100 height 15
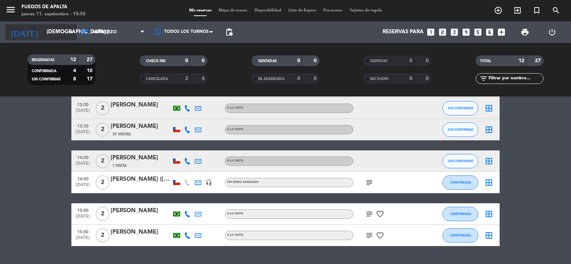
click at [61, 34] on input "[DEMOGRAPHIC_DATA] [DATE]" at bounding box center [77, 32] width 69 height 14
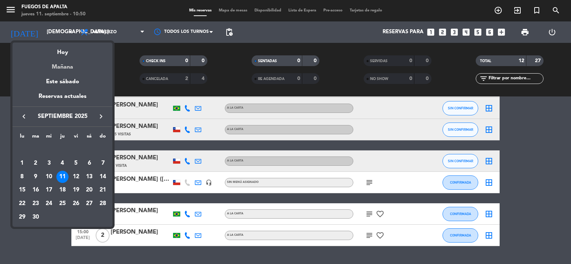
click at [61, 64] on div "Mañana" at bounding box center [62, 64] width 100 height 15
type input "vie. [DATE]"
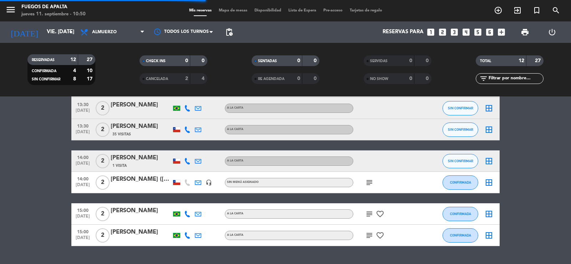
scroll to position [167, 0]
